Goal: Information Seeking & Learning: Learn about a topic

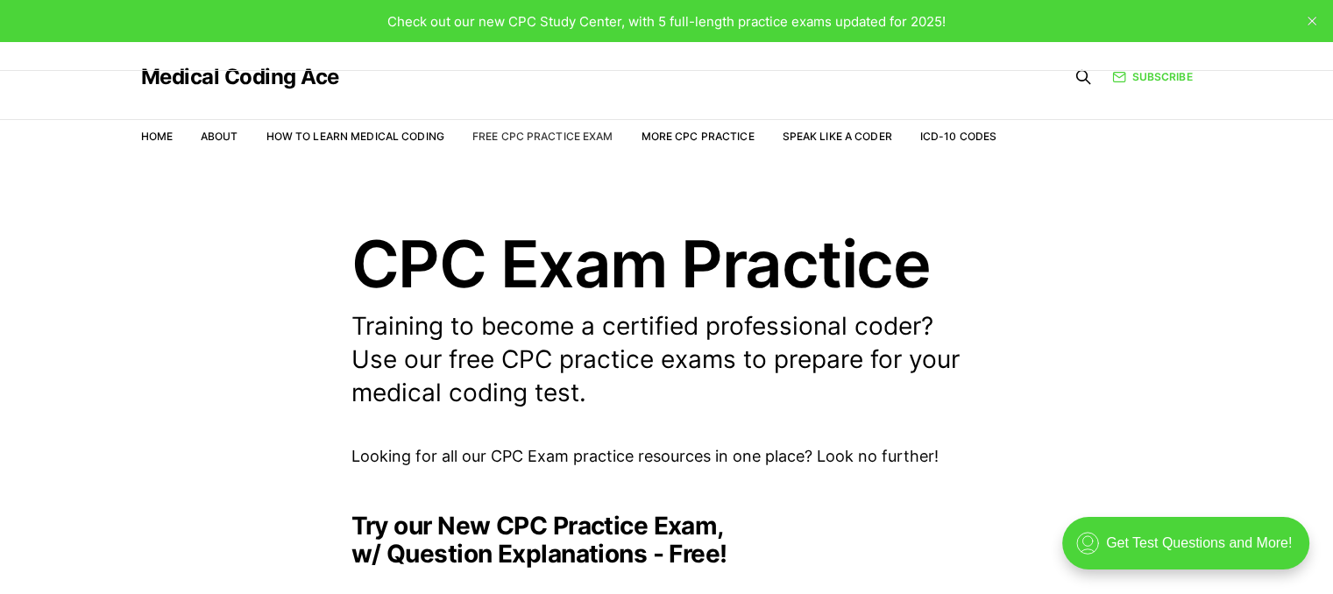
click at [564, 138] on link "Free CPC Practice Exam" at bounding box center [542, 136] width 141 height 13
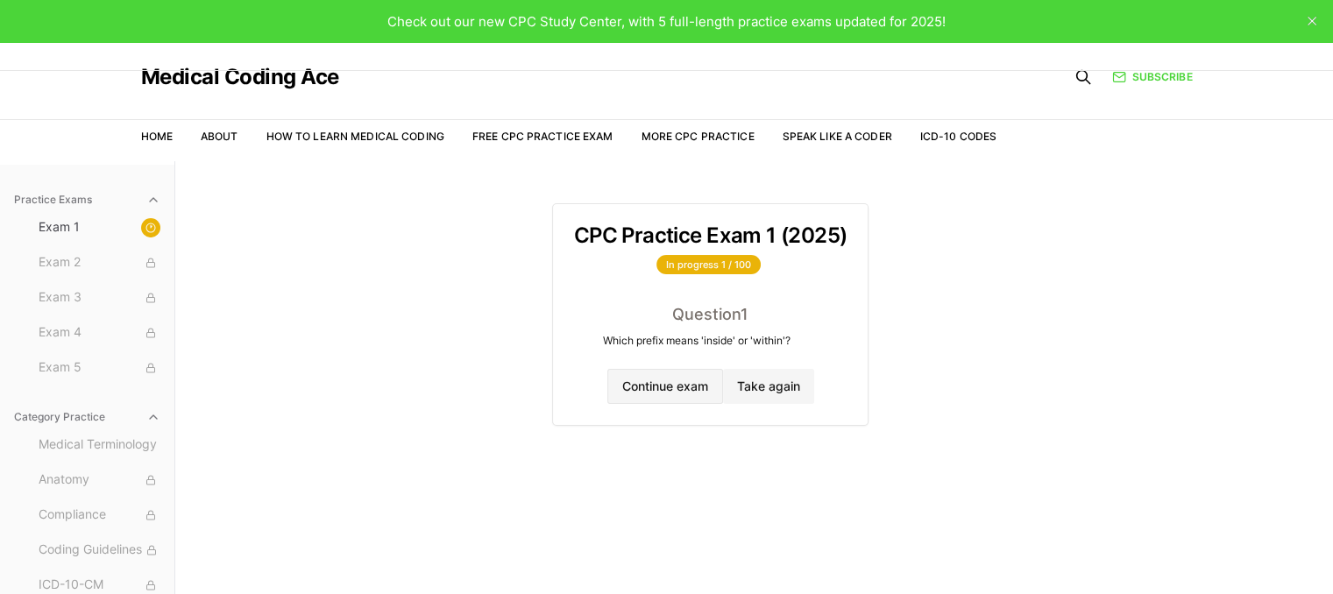
click at [671, 387] on button "Continue exam" at bounding box center [665, 386] width 116 height 35
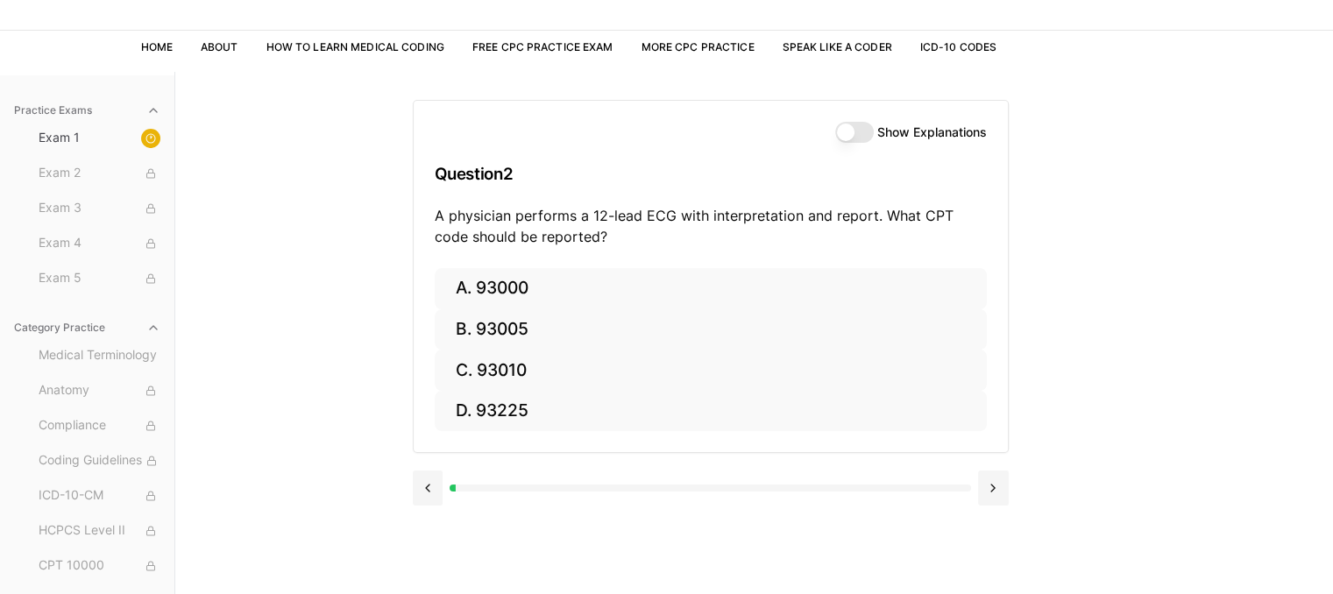
click at [862, 134] on button "Show Explanations" at bounding box center [854, 132] width 39 height 21
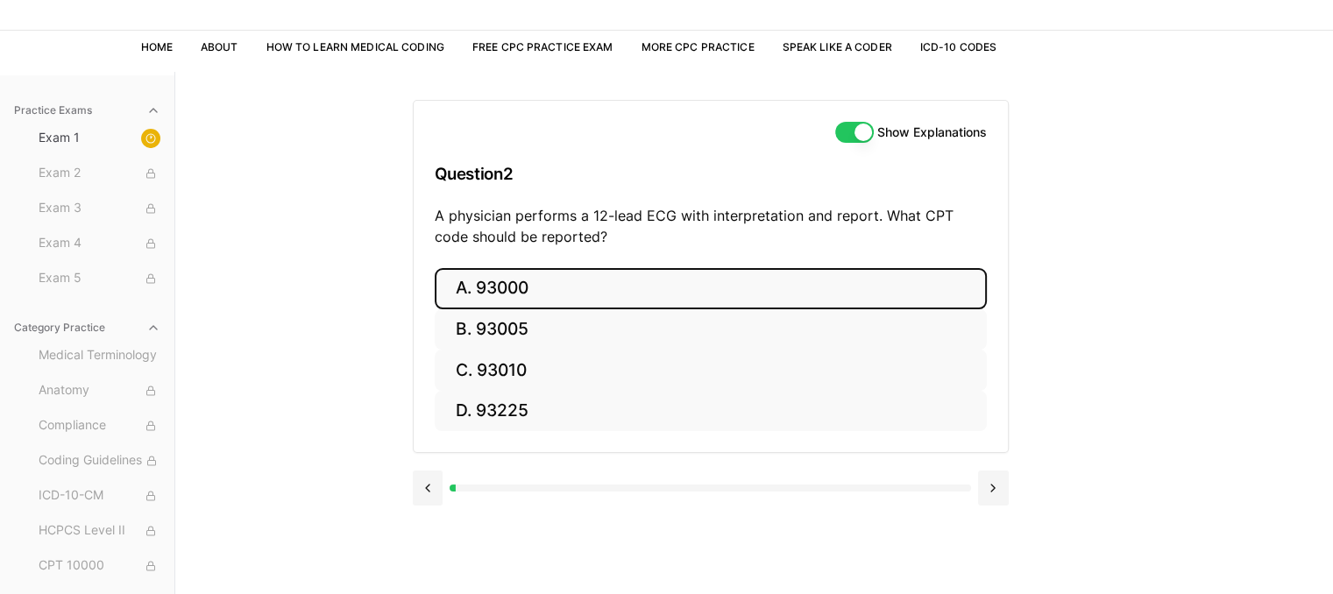
click at [506, 290] on button "A. 93000" at bounding box center [711, 288] width 552 height 41
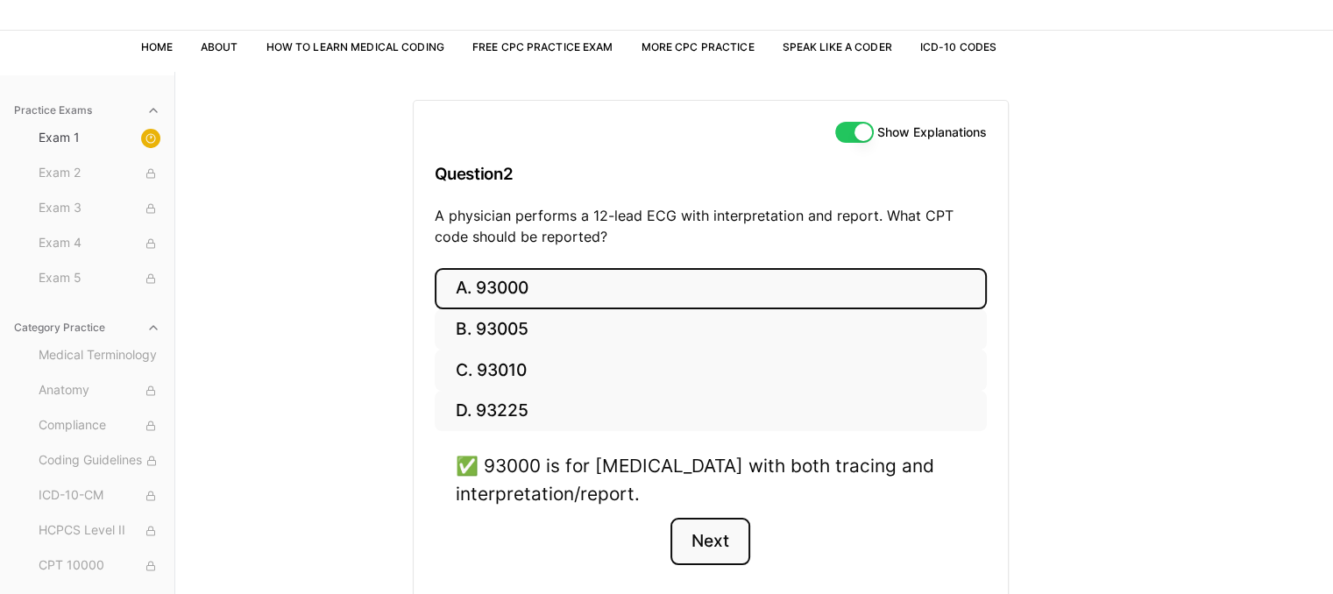
click at [710, 535] on button "Next" at bounding box center [710, 541] width 80 height 47
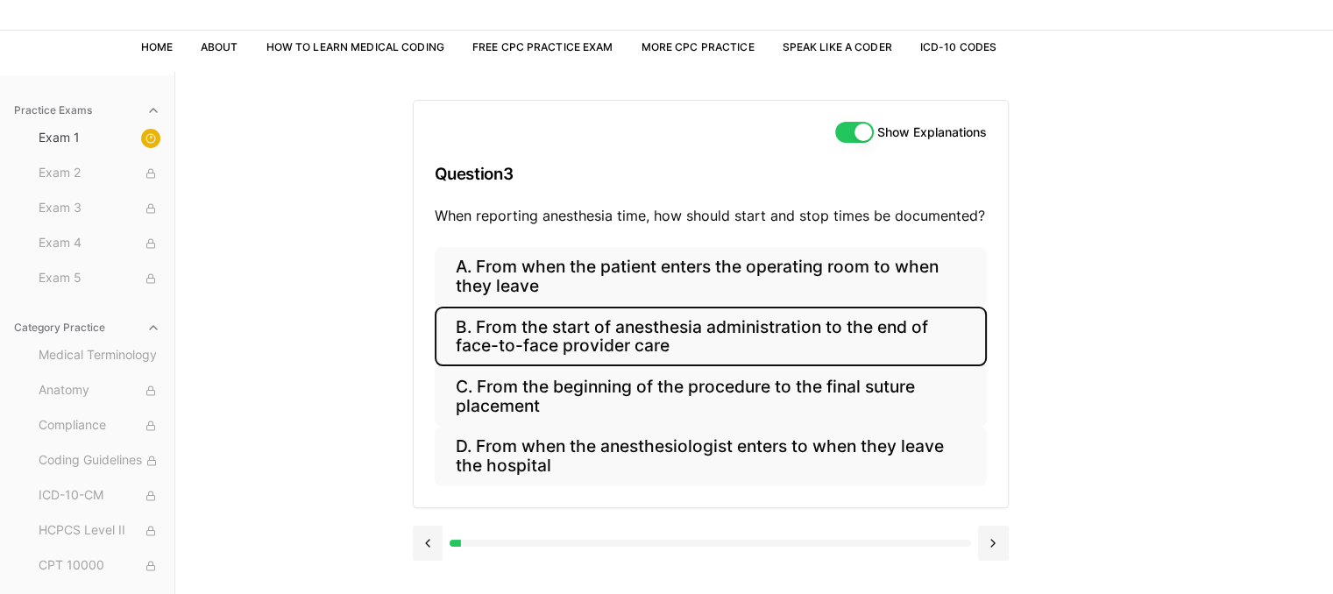
click at [603, 336] on button "B. From the start of anesthesia administration to the end of face-to-face provi…" at bounding box center [711, 337] width 552 height 60
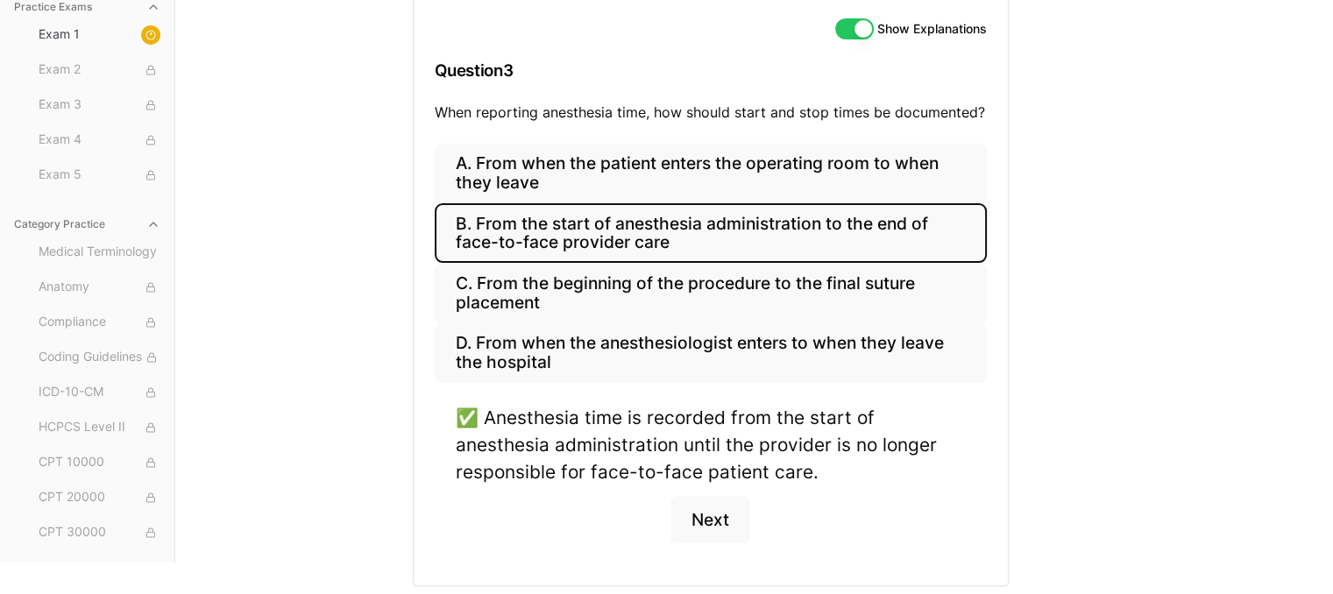
scroll to position [250, 0]
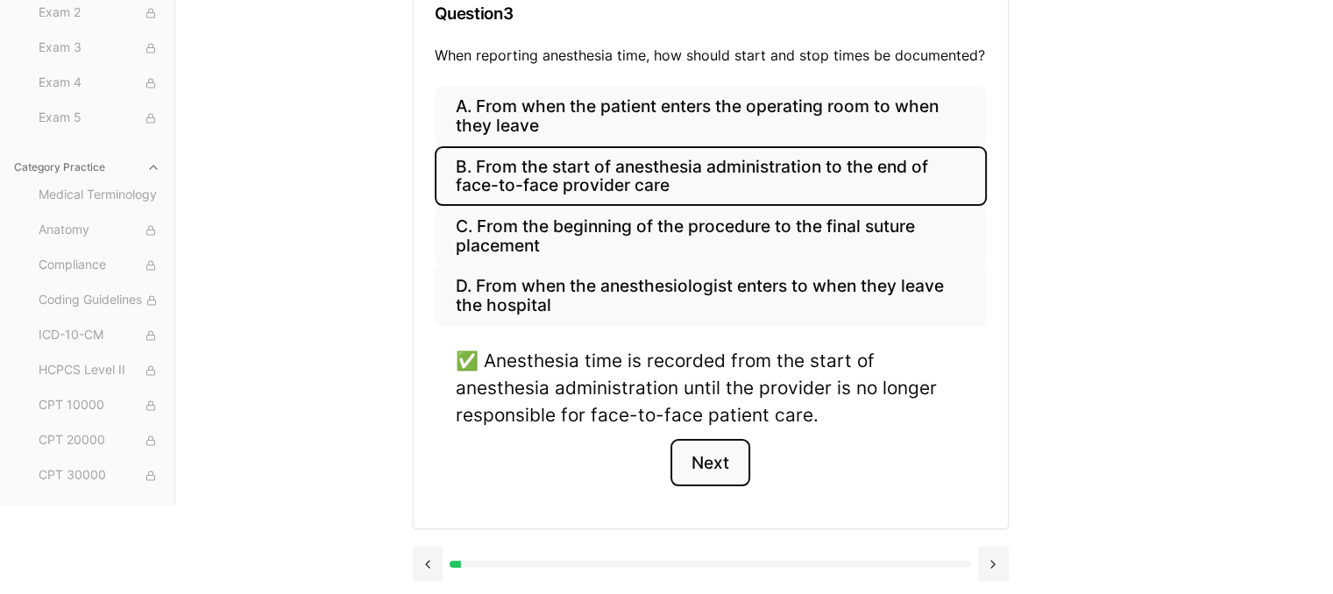
click at [704, 466] on button "Next" at bounding box center [710, 462] width 80 height 47
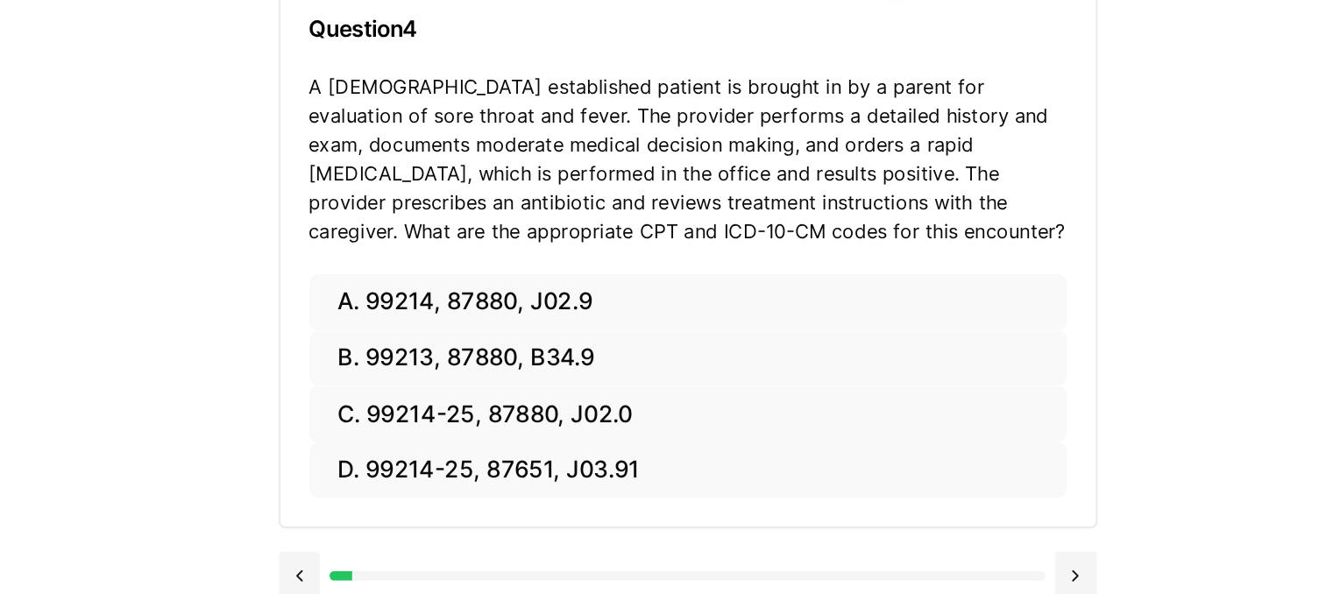
scroll to position [161, 0]
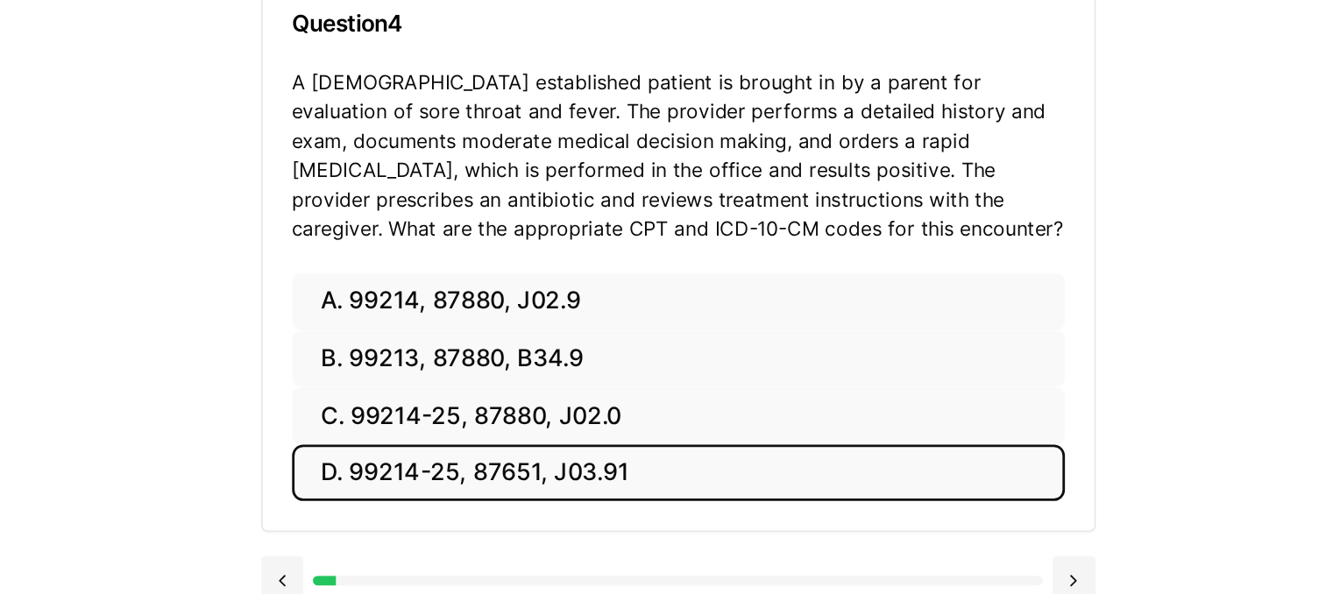
click at [728, 418] on button "D. 99214-25, 87651, J03.91" at bounding box center [711, 423] width 552 height 41
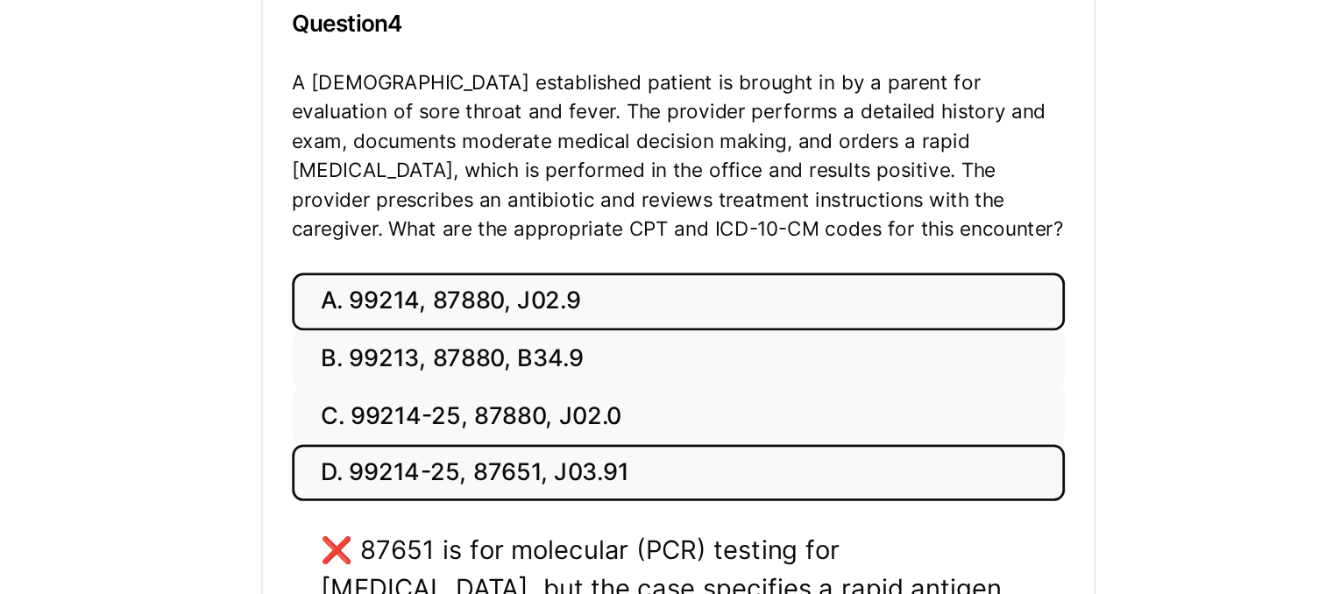
click at [565, 305] on button "A. 99214, 87880, J02.9" at bounding box center [711, 300] width 552 height 41
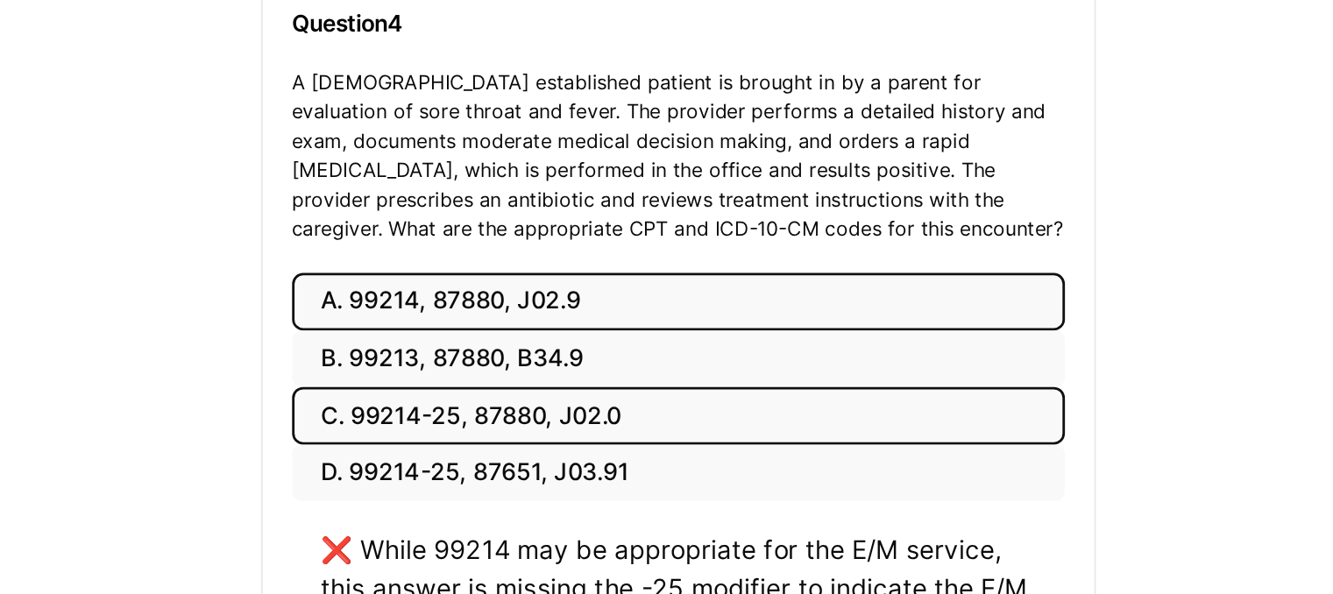
click at [572, 381] on button "C. 99214-25, 87880, J02.0" at bounding box center [711, 382] width 552 height 41
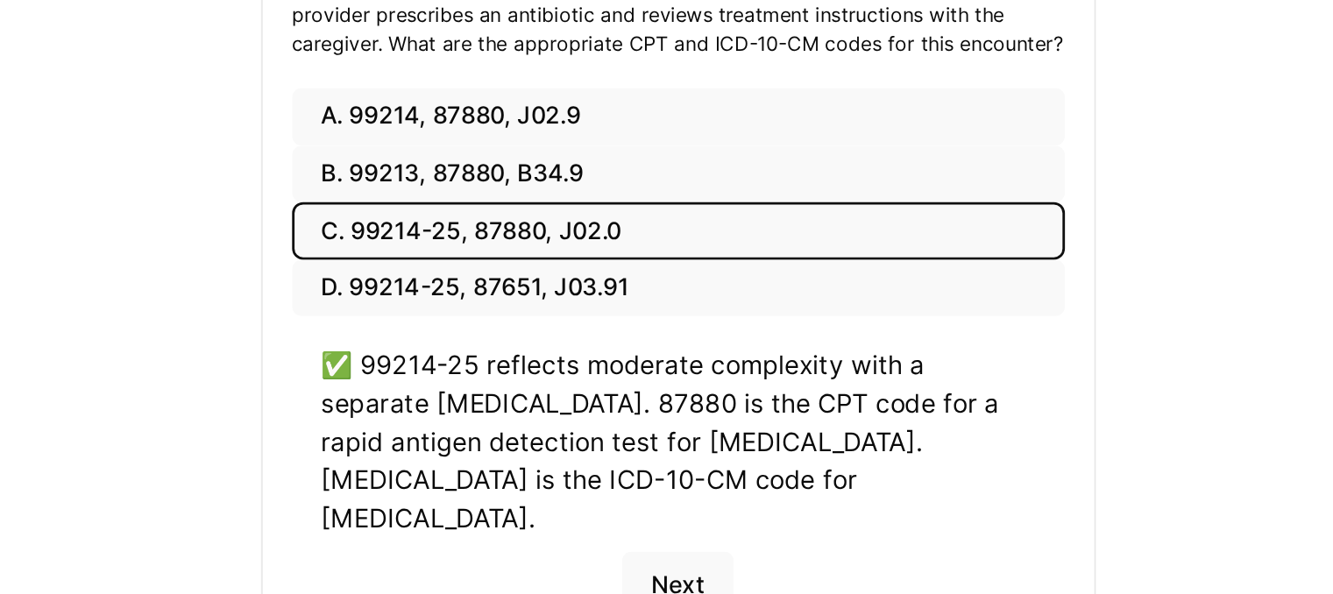
scroll to position [232, 0]
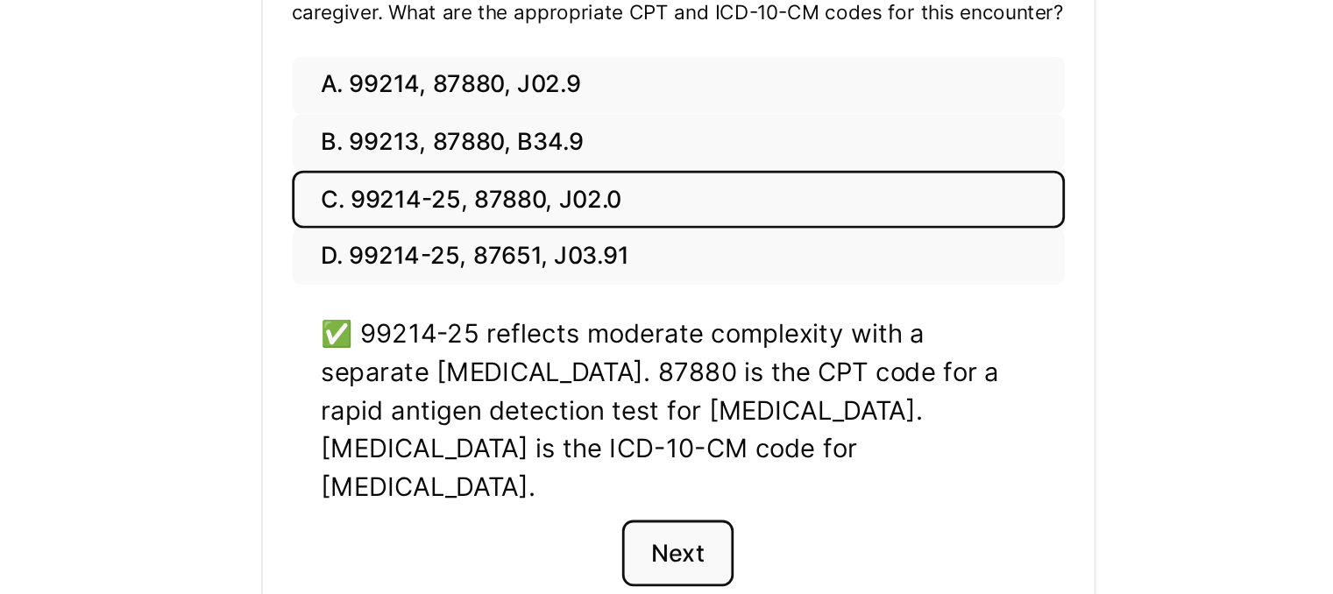
click at [719, 542] on button "Next" at bounding box center [710, 564] width 80 height 47
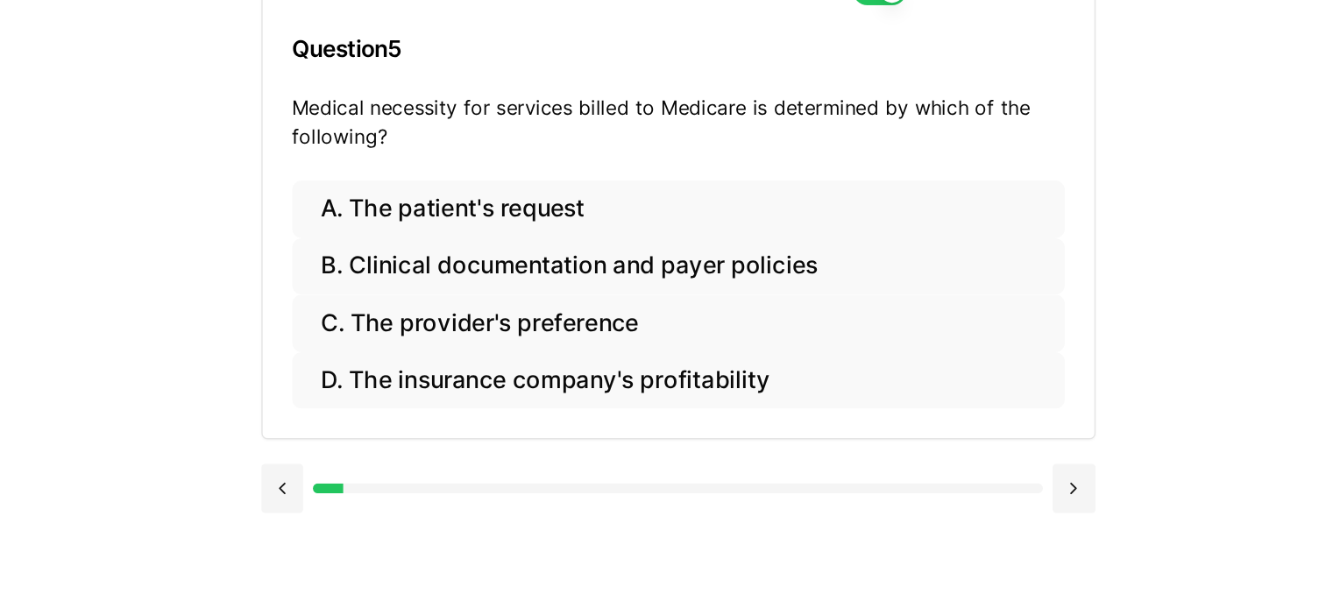
scroll to position [160, 0]
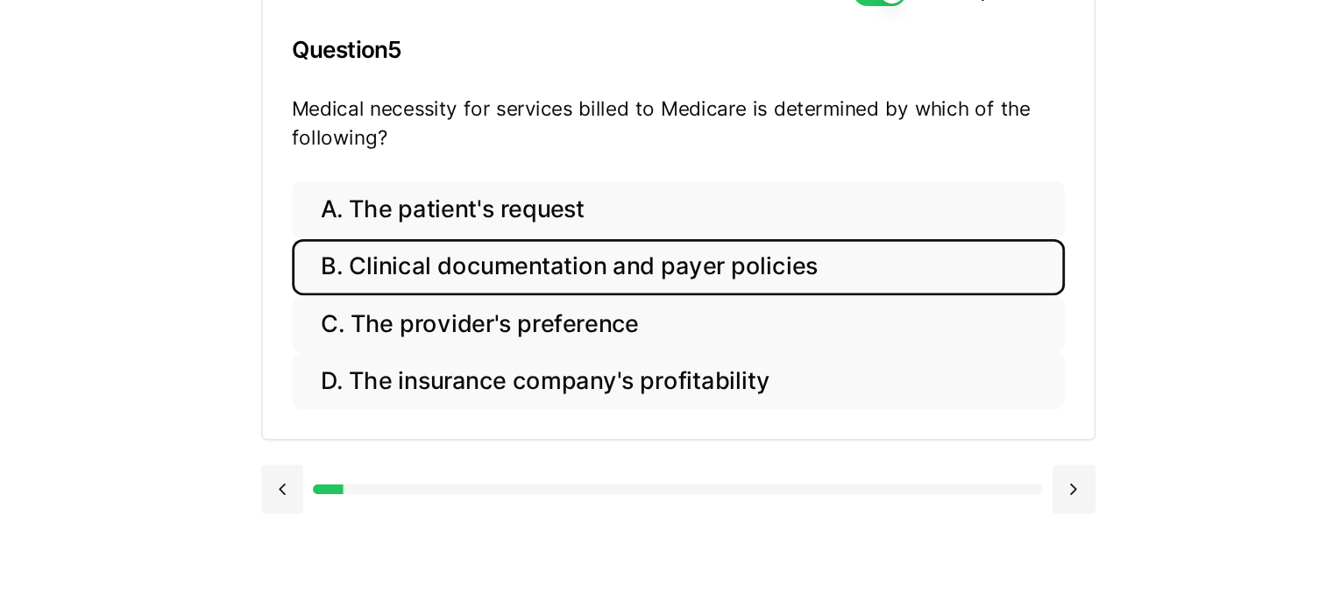
click at [577, 260] on button "B. Clinical documentation and payer policies" at bounding box center [711, 258] width 552 height 41
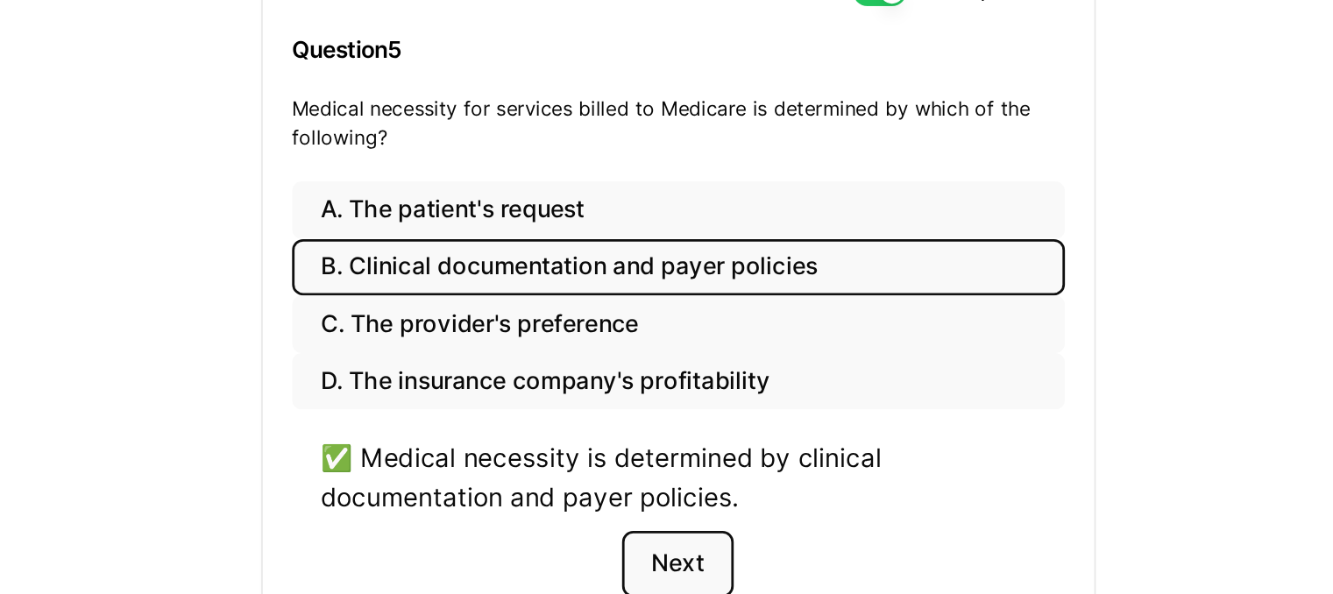
click at [707, 469] on button "Next" at bounding box center [710, 470] width 80 height 47
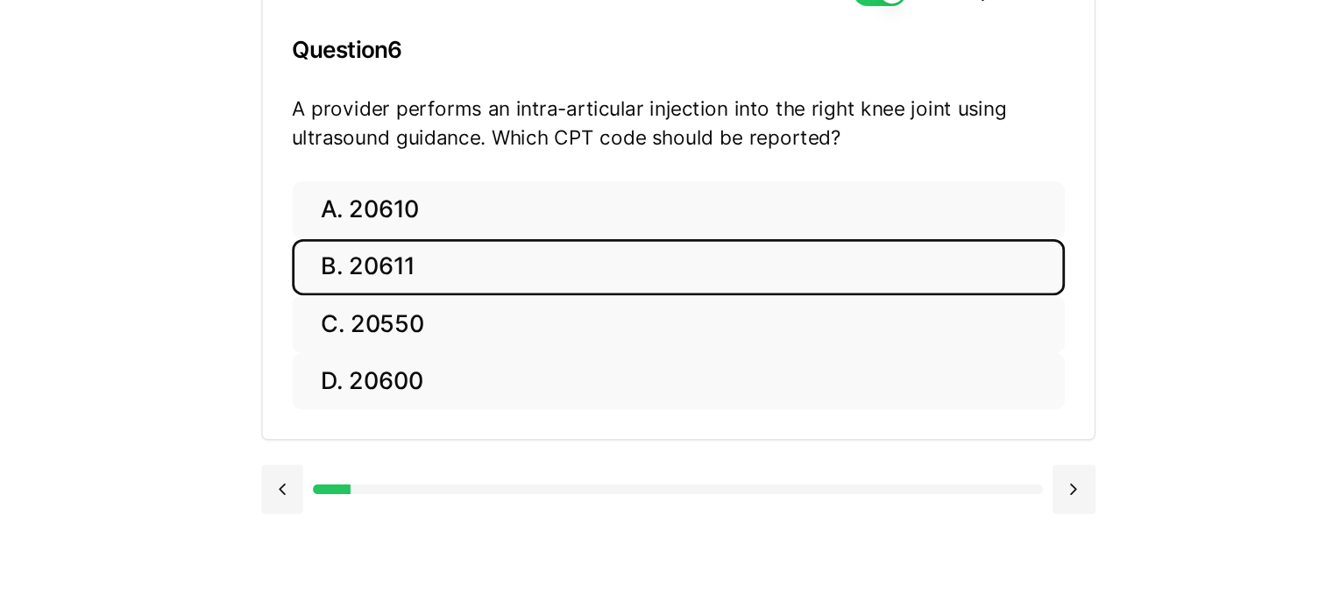
click at [499, 255] on button "B. 20611" at bounding box center [711, 258] width 552 height 41
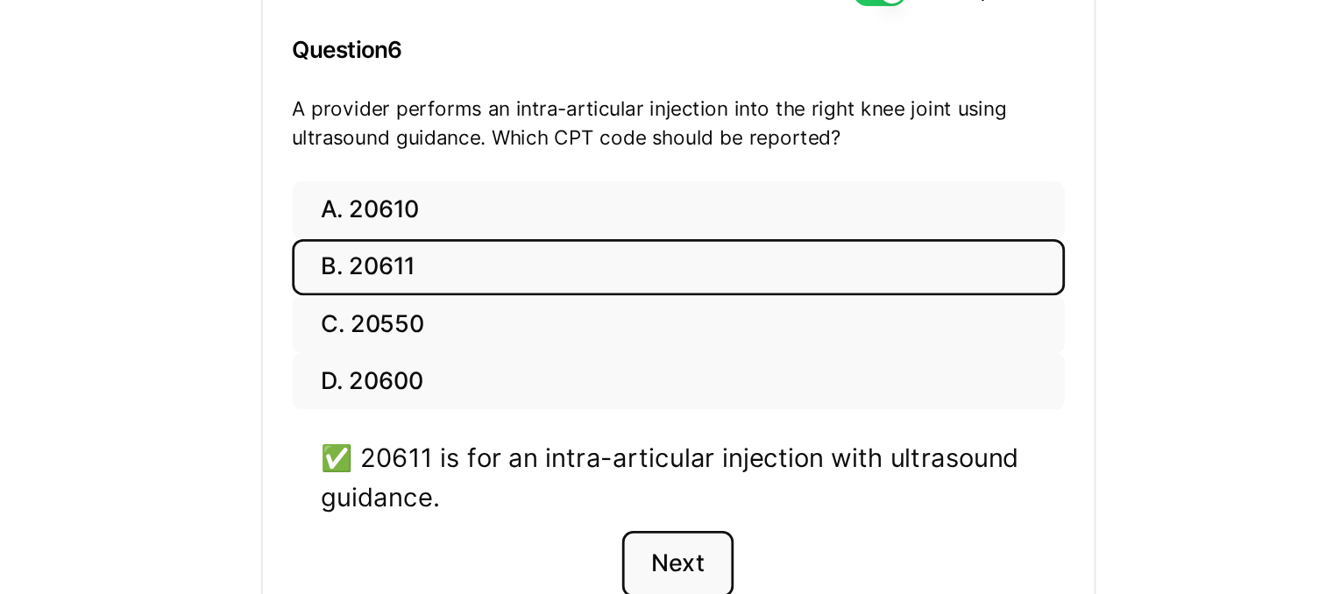
click at [710, 469] on button "Next" at bounding box center [710, 470] width 80 height 47
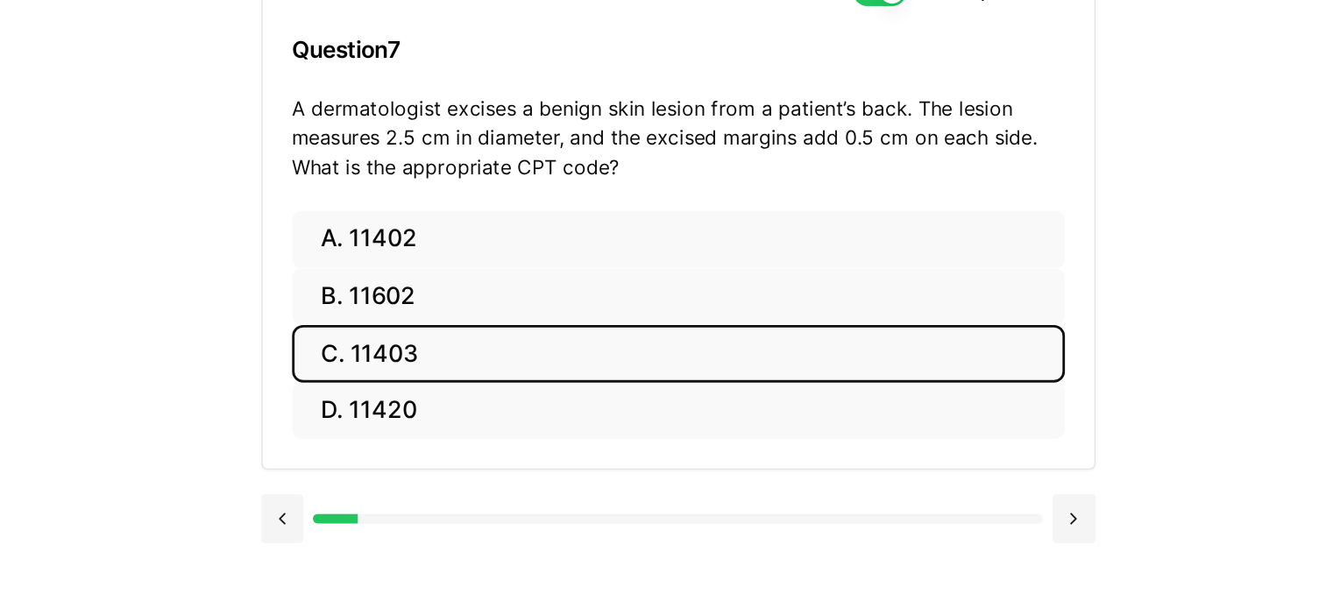
click at [497, 311] on button "C. 11403" at bounding box center [711, 320] width 552 height 41
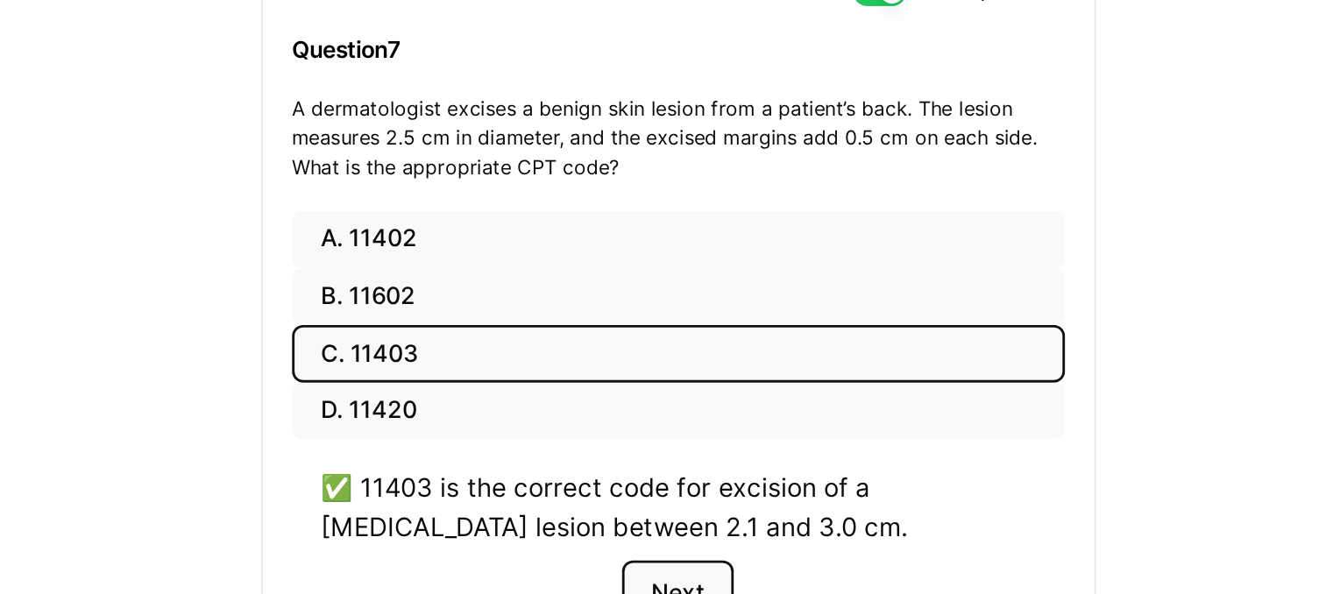
click at [706, 485] on button "Next" at bounding box center [710, 491] width 80 height 47
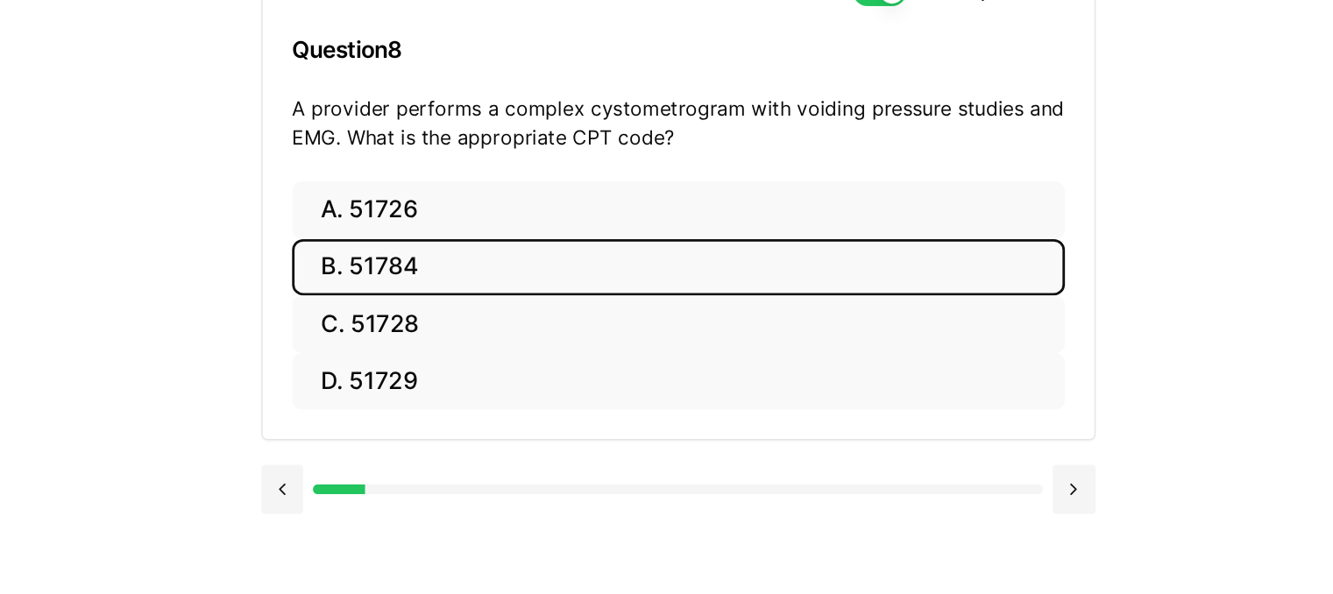
click at [509, 258] on button "B. 51784" at bounding box center [711, 258] width 552 height 41
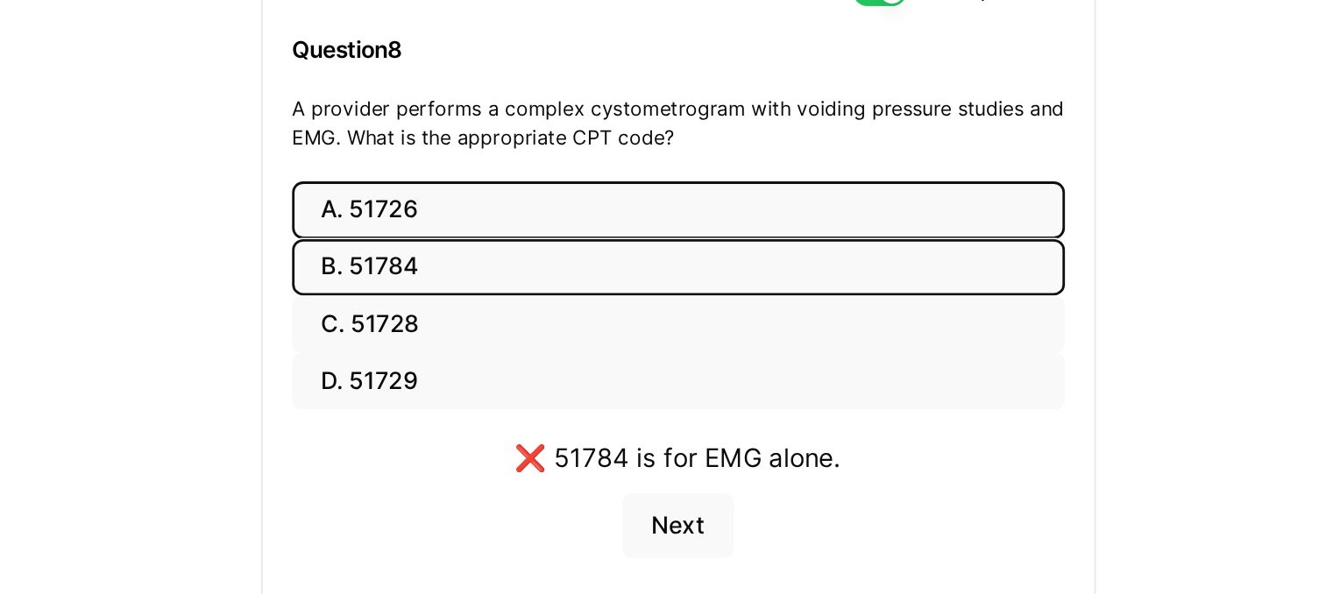
click at [506, 213] on button "A. 51726" at bounding box center [711, 217] width 552 height 41
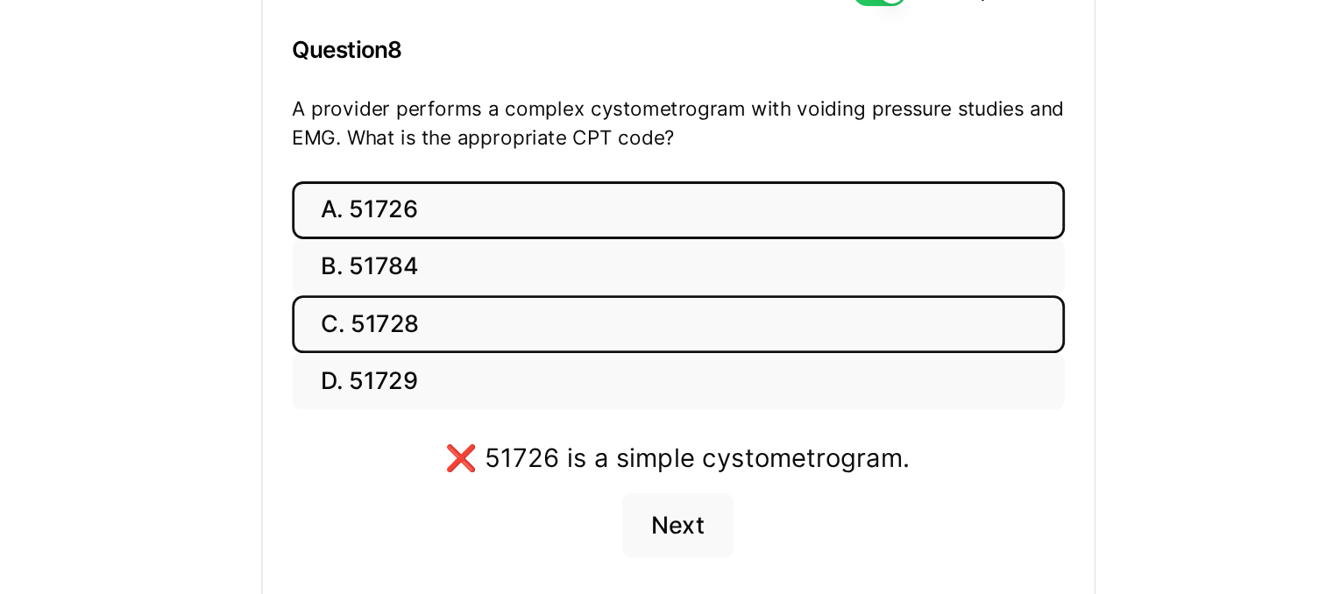
click at [506, 296] on button "C. 51728" at bounding box center [711, 299] width 552 height 41
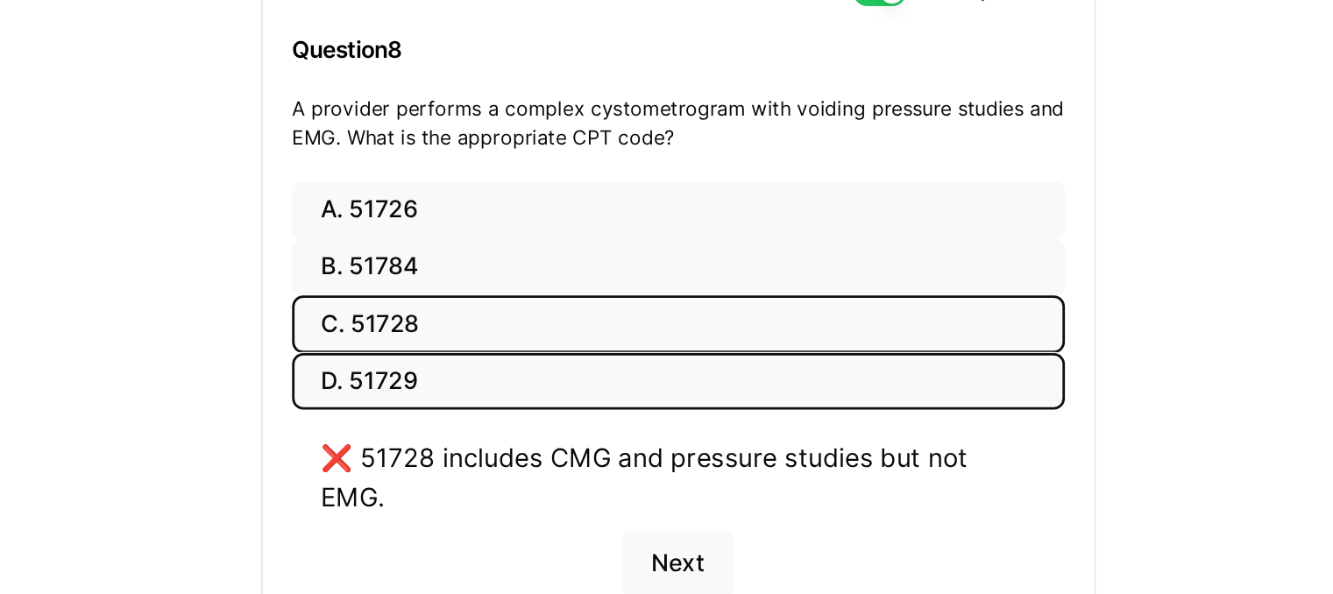
click at [513, 349] on button "D. 51729" at bounding box center [711, 340] width 552 height 41
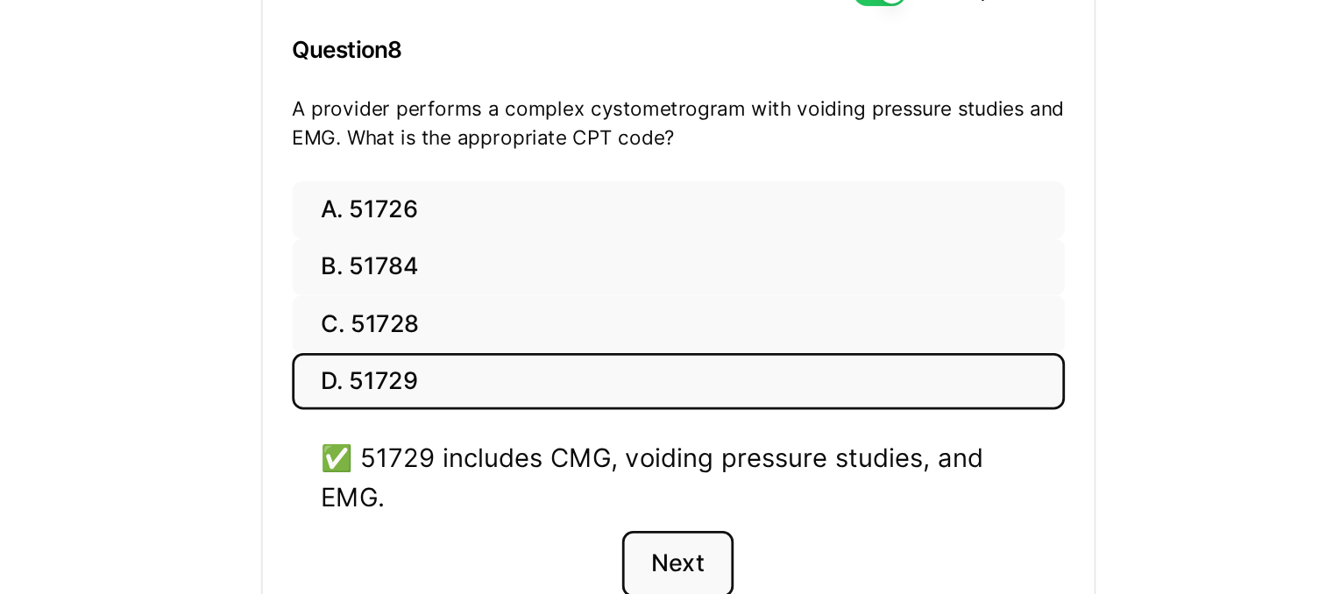
click at [705, 470] on button "Next" at bounding box center [710, 470] width 80 height 47
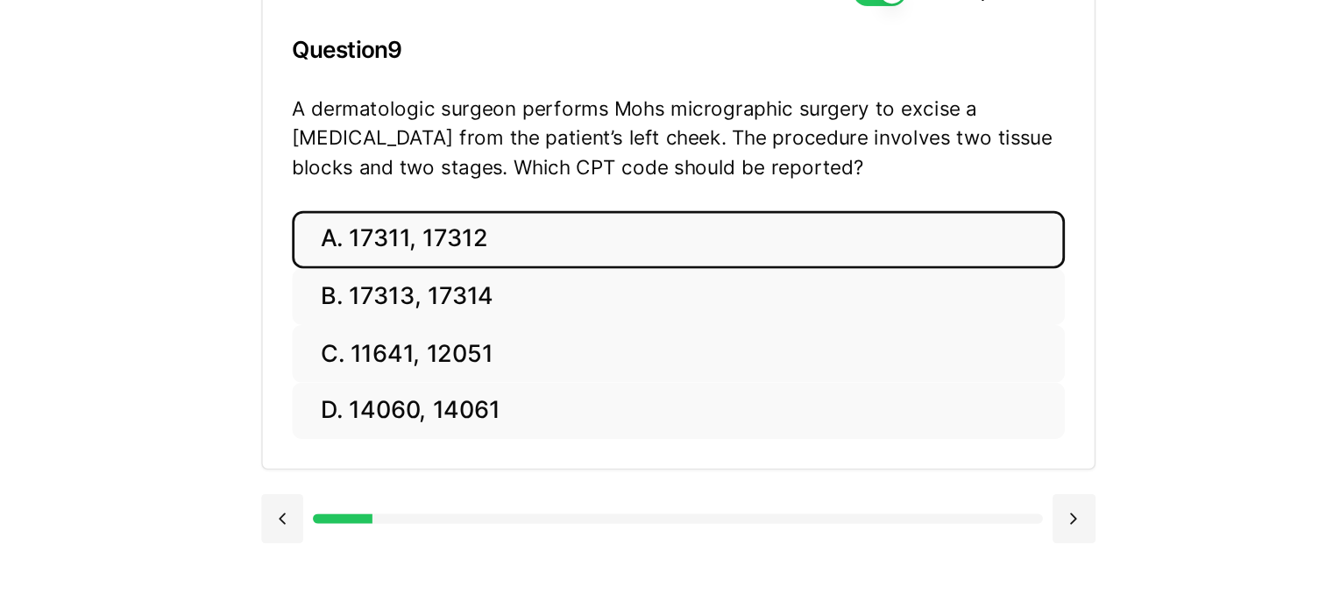
click at [584, 248] on button "A. 17311, 17312" at bounding box center [711, 238] width 552 height 41
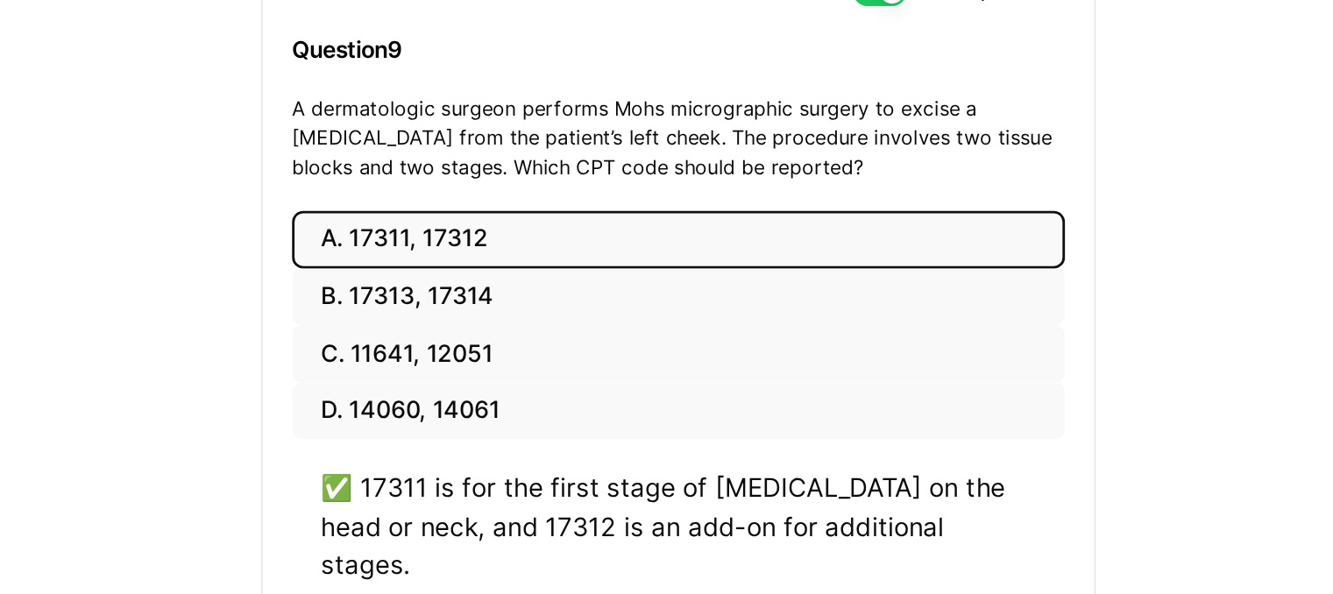
click at [699, 495] on button "Next" at bounding box center [710, 518] width 80 height 47
